Goal: Task Accomplishment & Management: Use online tool/utility

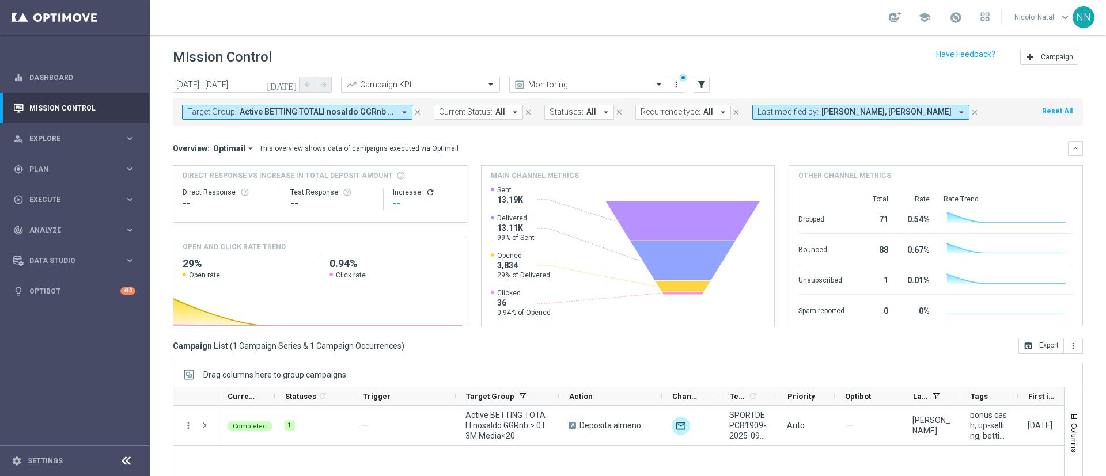
scroll to position [3, 0]
